Goal: Task Accomplishment & Management: Complete application form

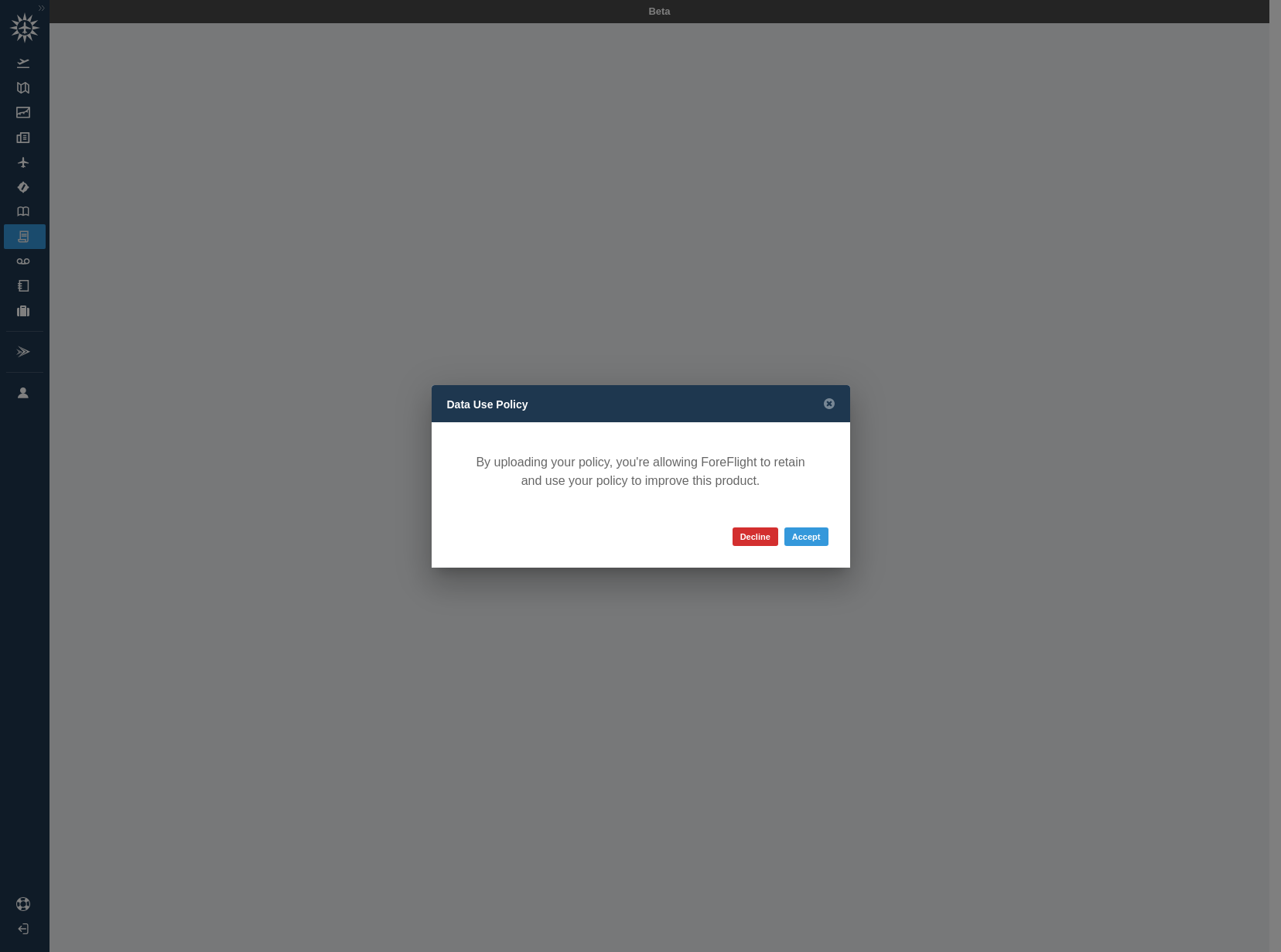
click at [799, 533] on button "Accept" at bounding box center [806, 536] width 44 height 19
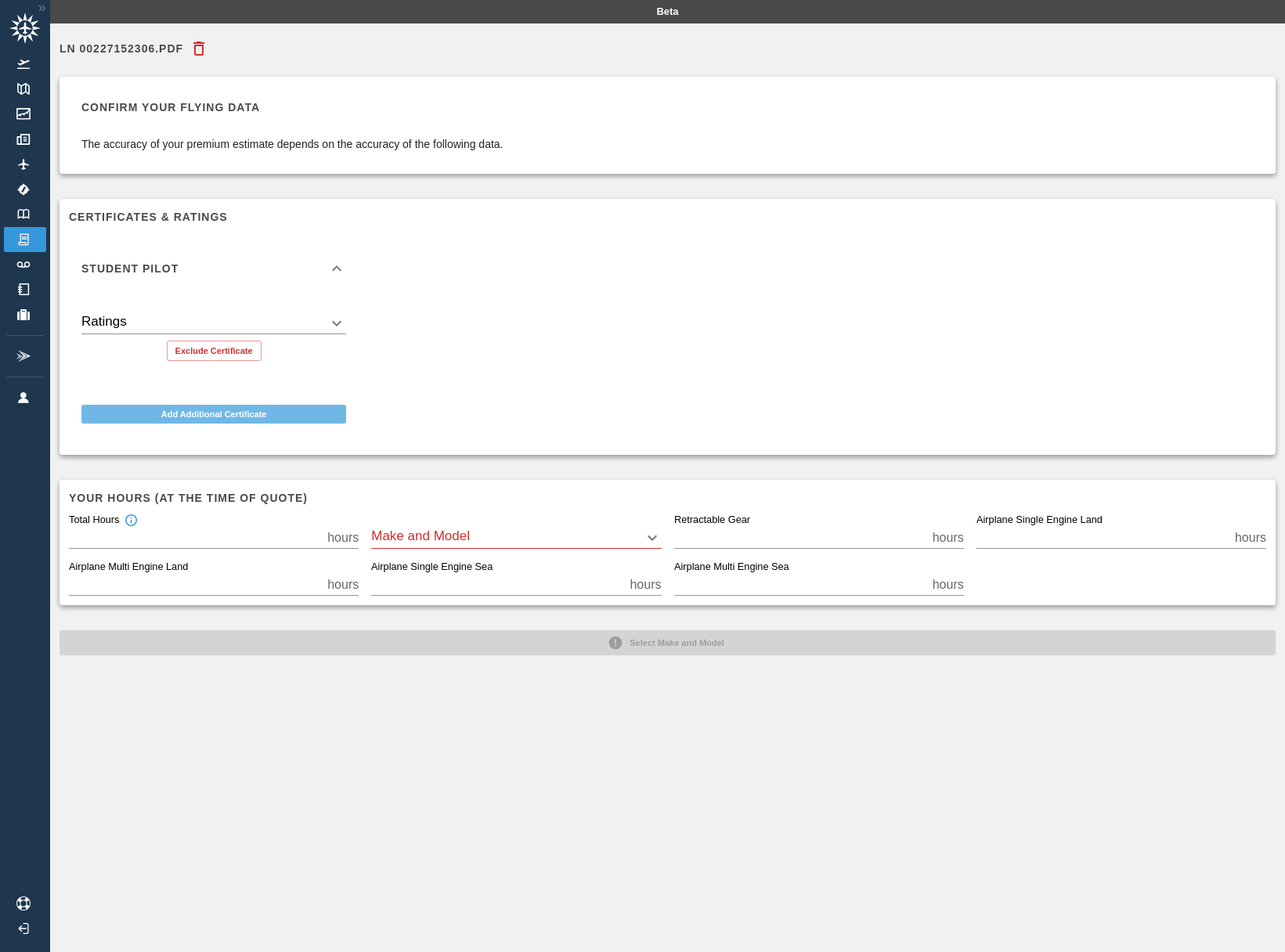
click at [244, 418] on button "Add Additional Certificate" at bounding box center [214, 414] width 265 height 19
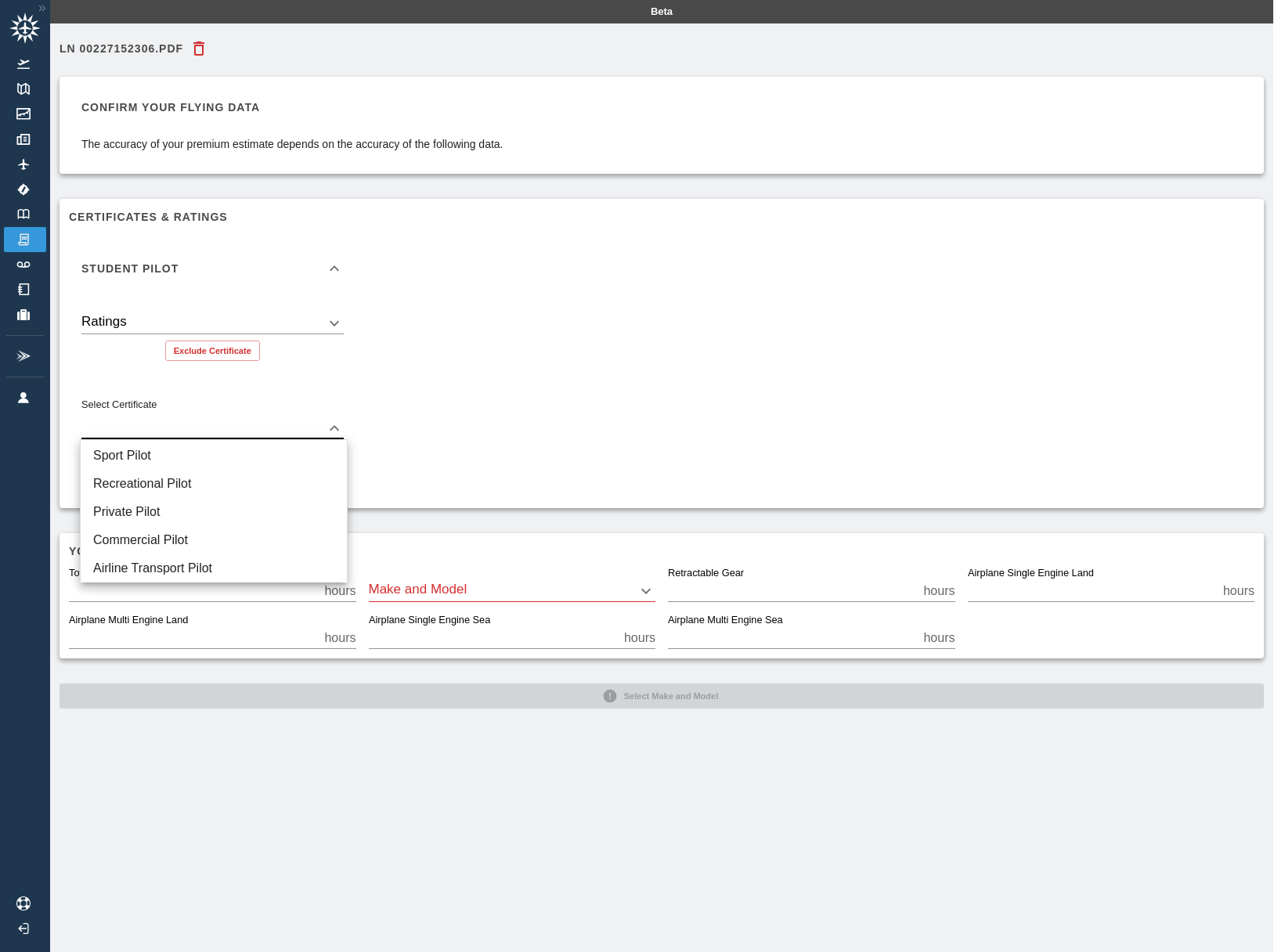
click at [304, 430] on body "Beta LN 00227152306.pdf Confirm your flying data The accuracy of your premium e…" at bounding box center [642, 476] width 1285 height 952
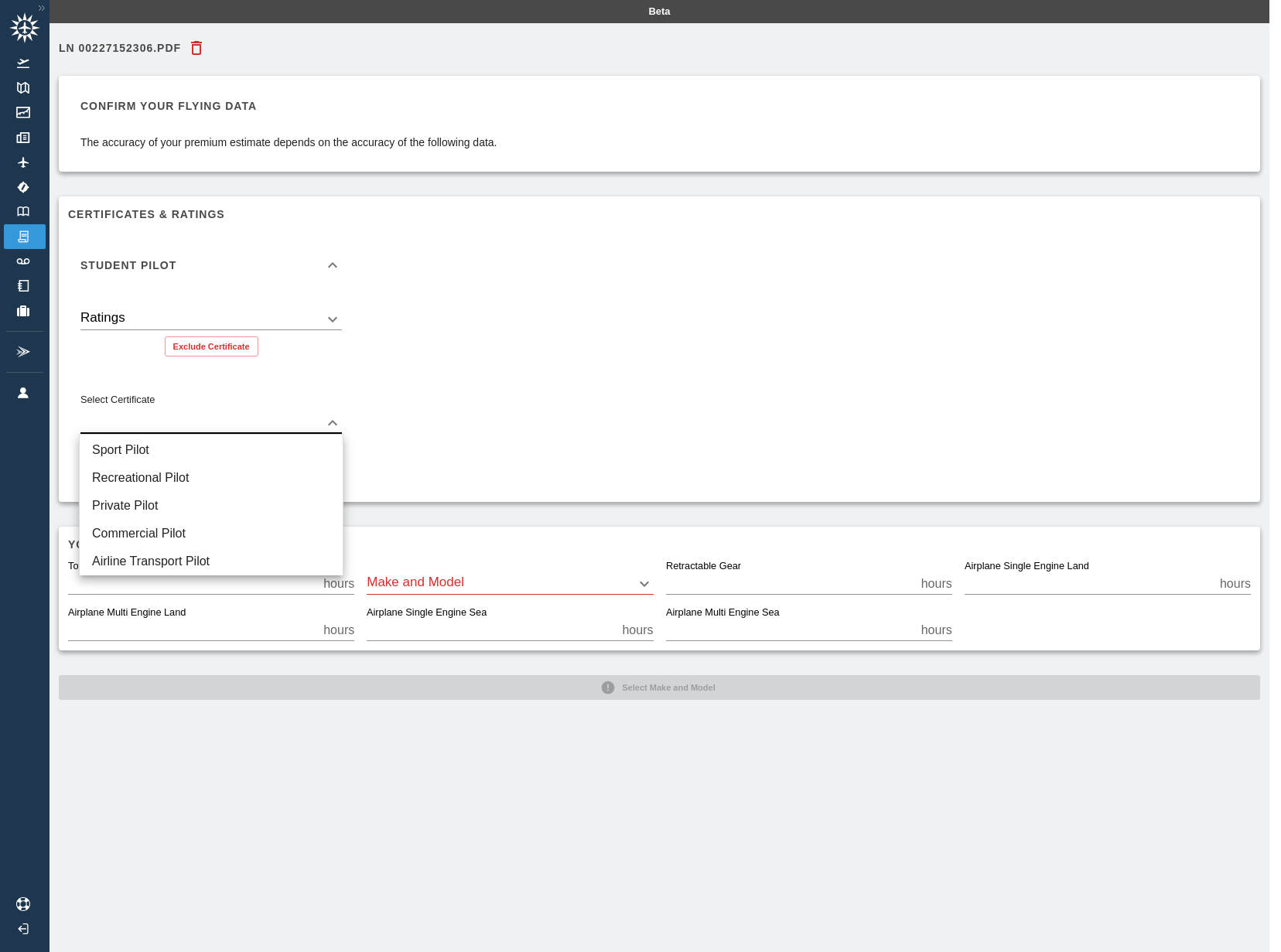
click at [576, 354] on div at bounding box center [640, 476] width 1281 height 952
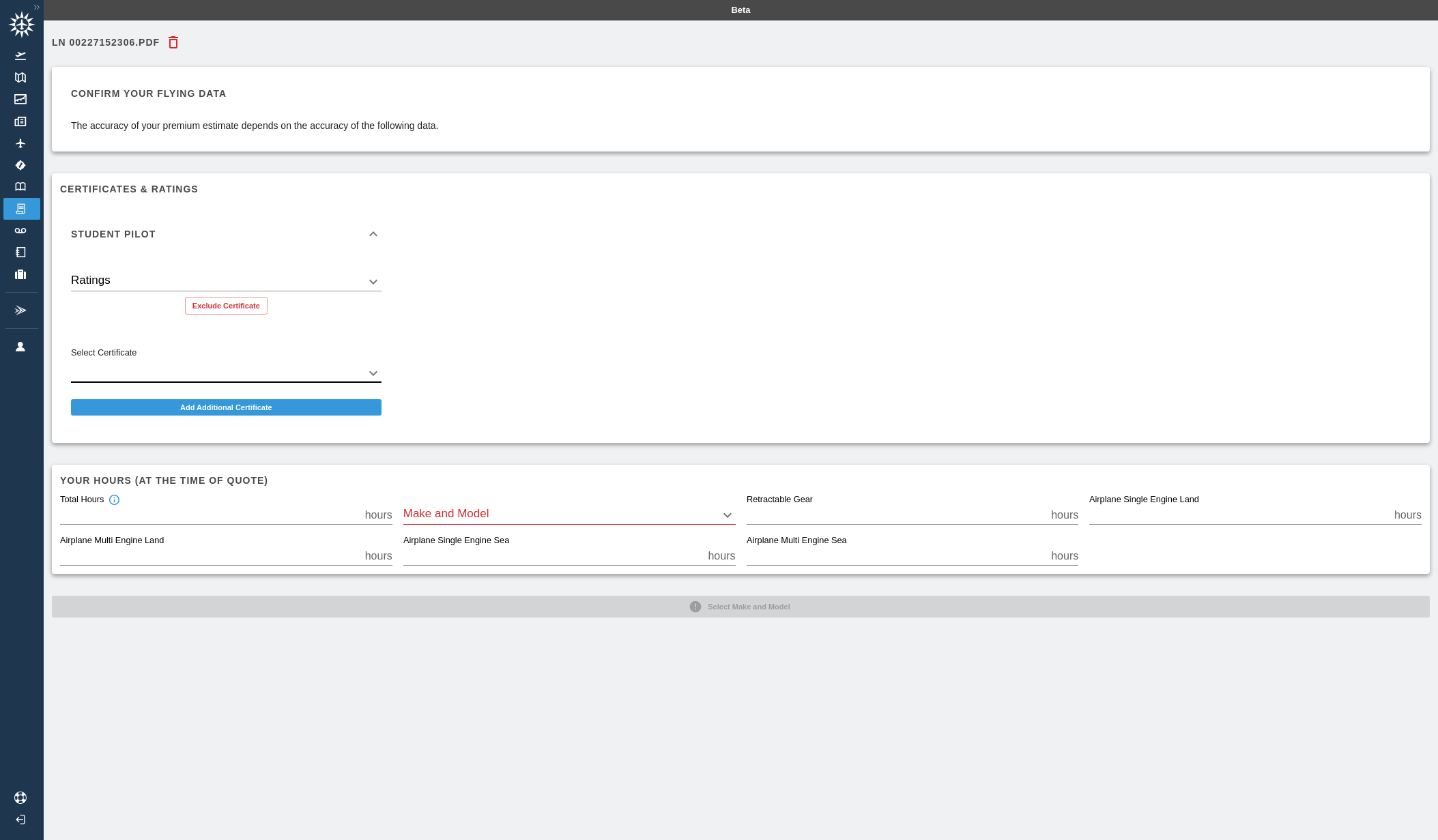
click at [656, 514] on body "Beta LN 00227152306.pdf Confirm your flying data The accuracy of your premium e…" at bounding box center [719, 420] width 1438 height 840
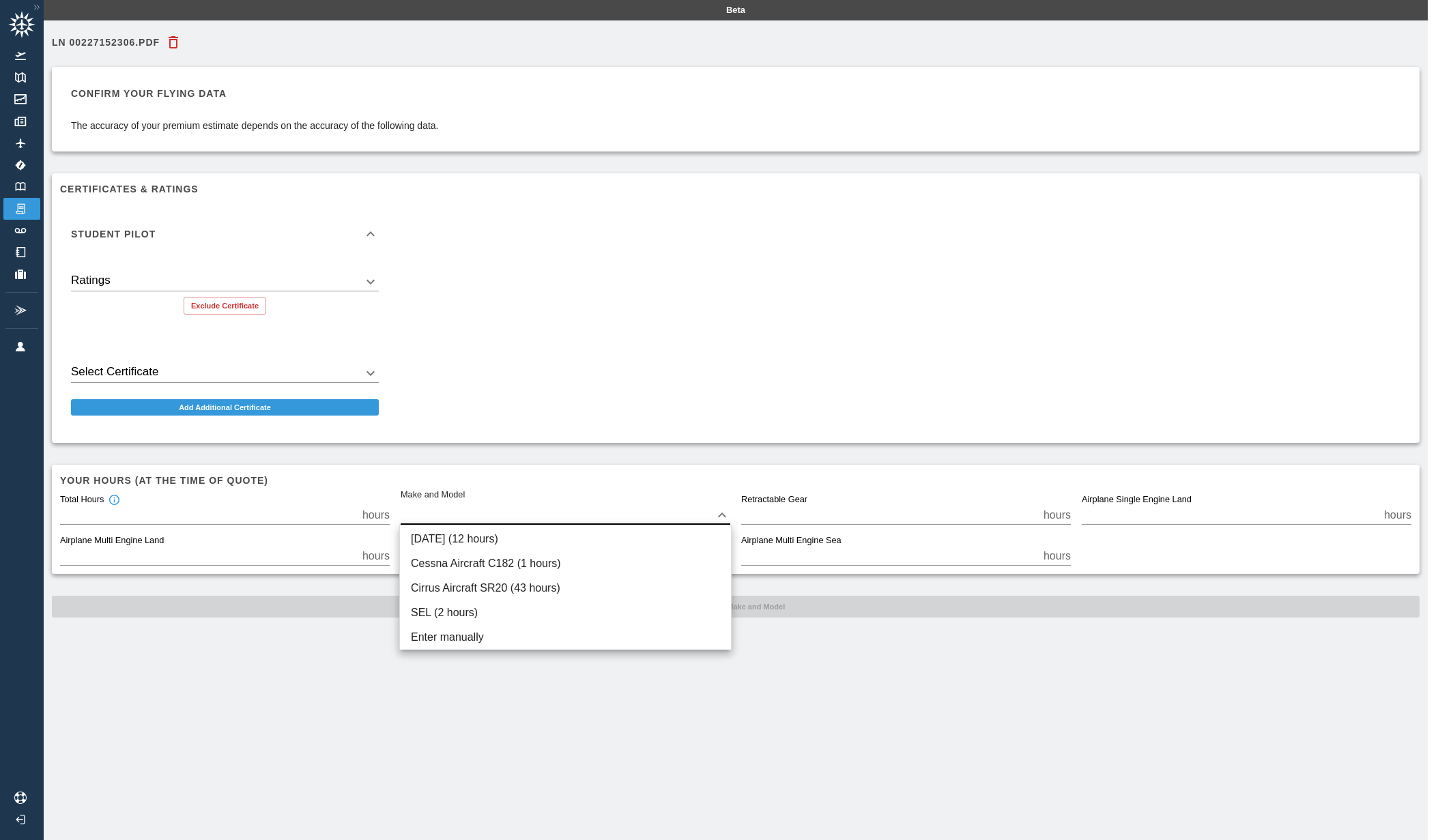
click at [499, 590] on li "Cirrus Aircraft SR20 (43 hours)" at bounding box center [566, 588] width 331 height 25
type input "****"
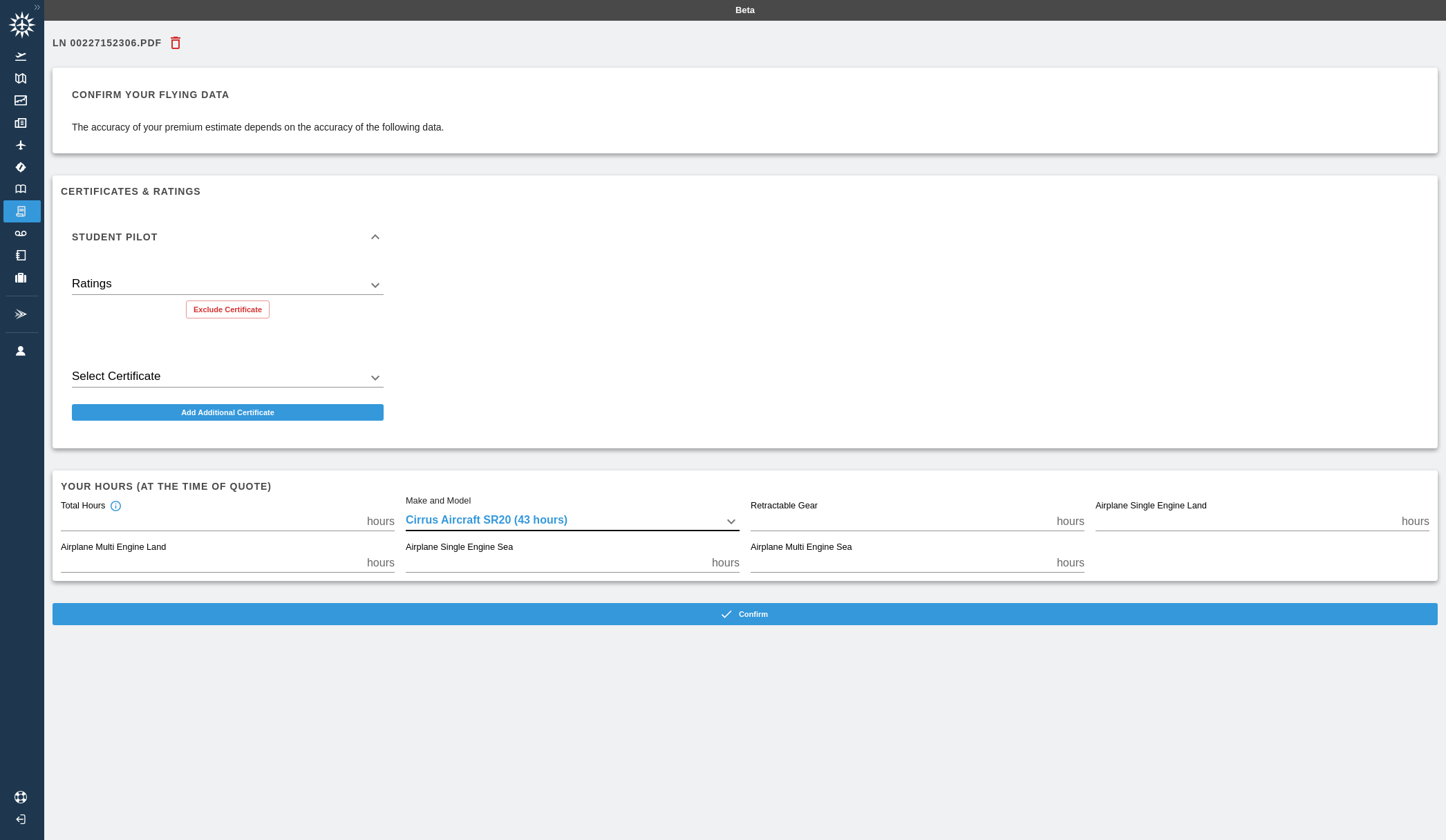
click at [766, 615] on button "Confirm" at bounding box center [746, 614] width 1386 height 22
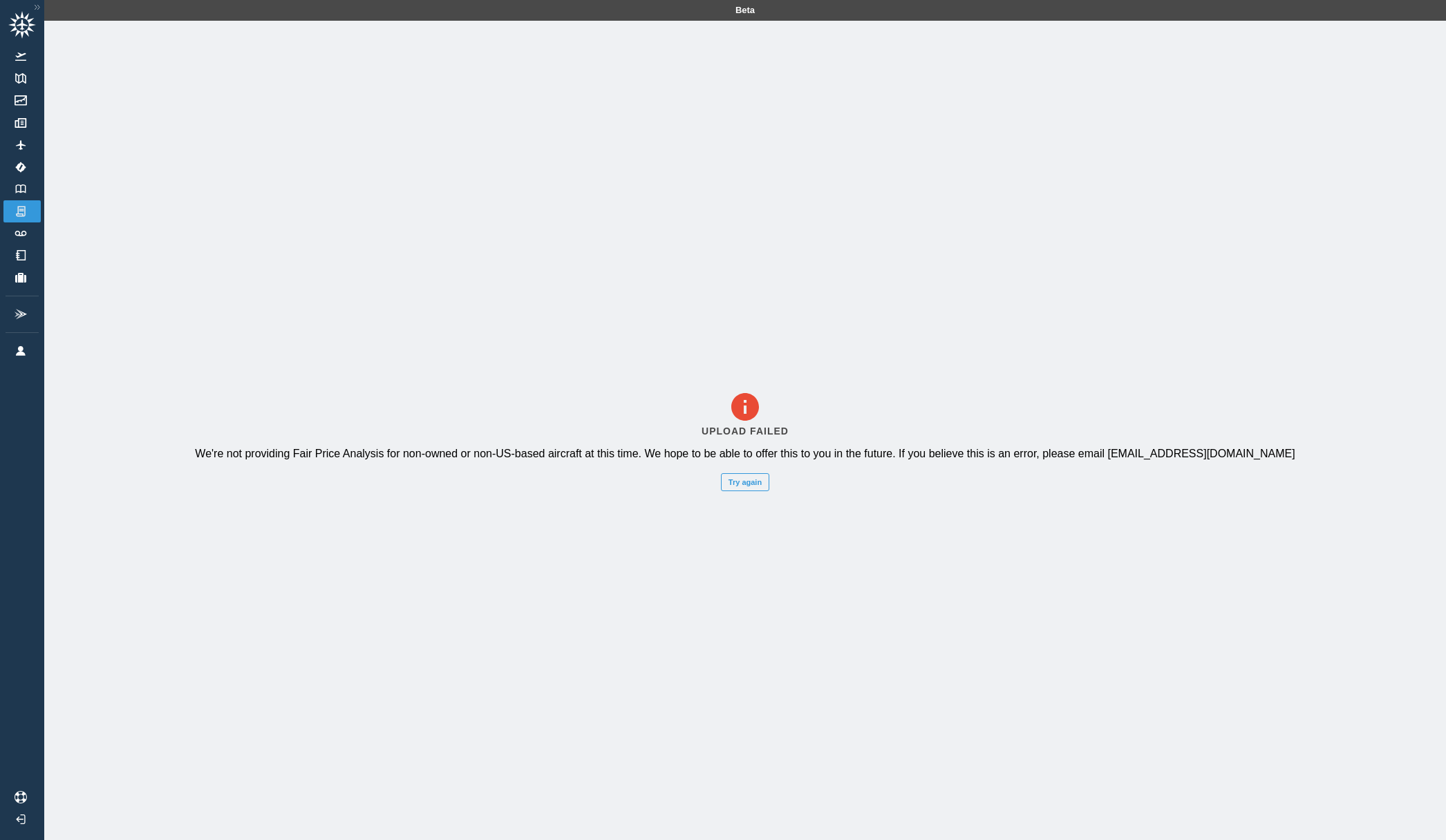
drag, startPoint x: 987, startPoint y: 150, endPoint x: 847, endPoint y: 150, distance: 140.0
click at [987, 150] on div "Upload Failed We're not providing Fair Price Analysis for non-owned or non-US-b…" at bounding box center [746, 440] width 1402 height 840
click at [21, 213] on img at bounding box center [21, 211] width 15 height 12
